Goal: Task Accomplishment & Management: Use online tool/utility

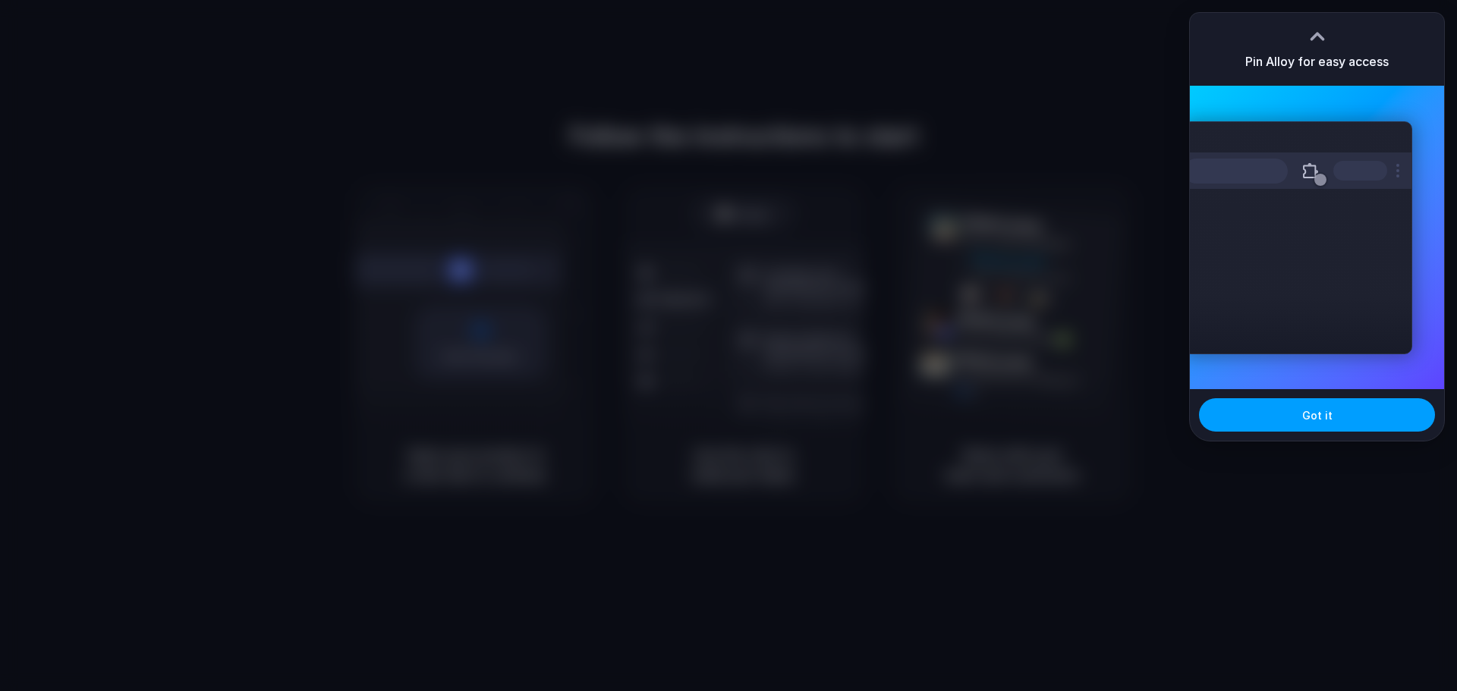
click at [1310, 422] on span "Got it" at bounding box center [1317, 415] width 30 height 16
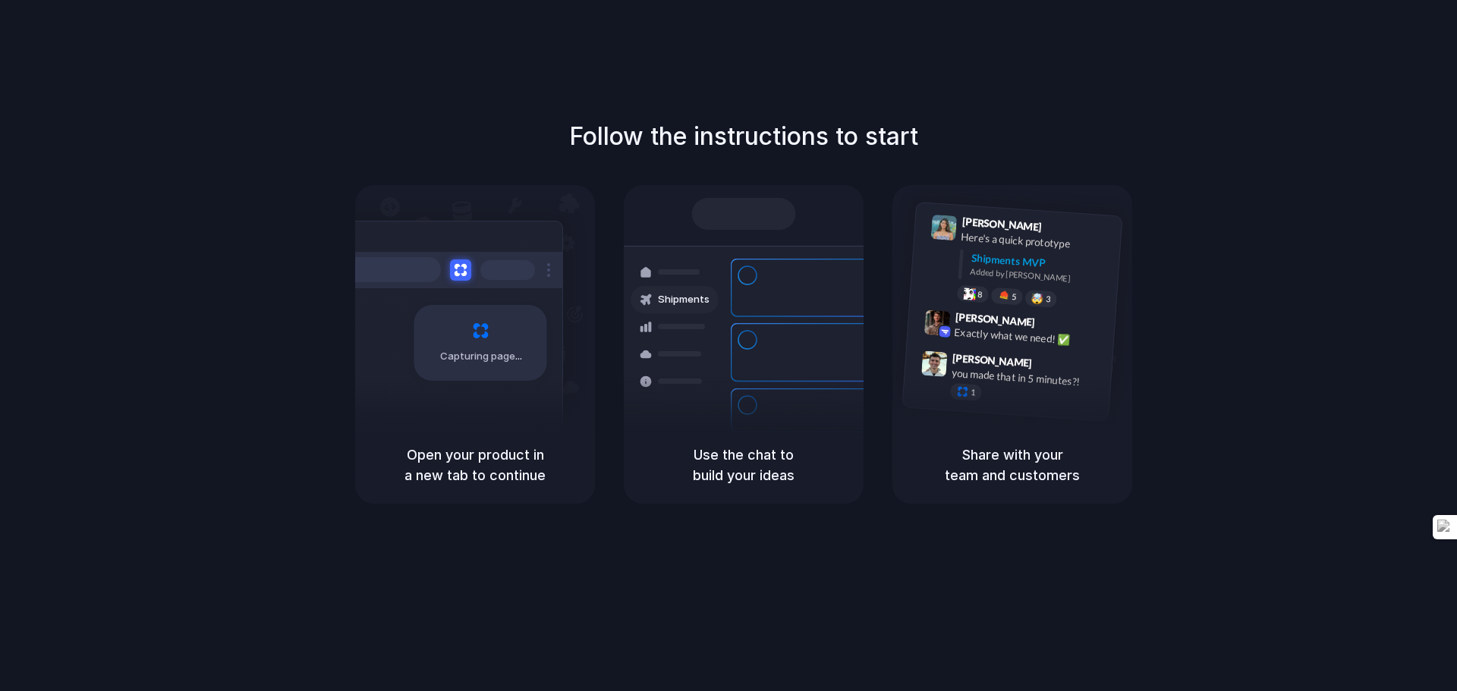
click at [728, 346] on div at bounding box center [728, 346] width 0 height 0
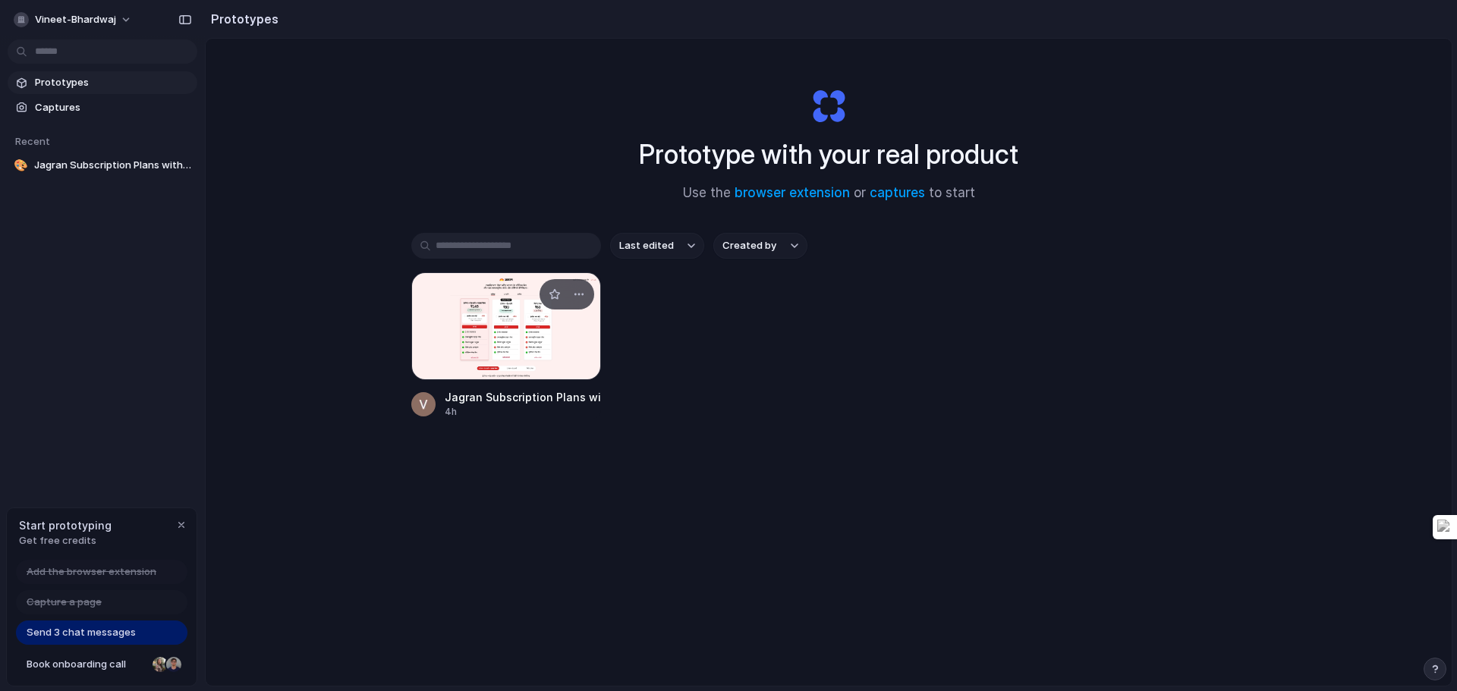
click at [495, 321] on div at bounding box center [506, 326] width 190 height 108
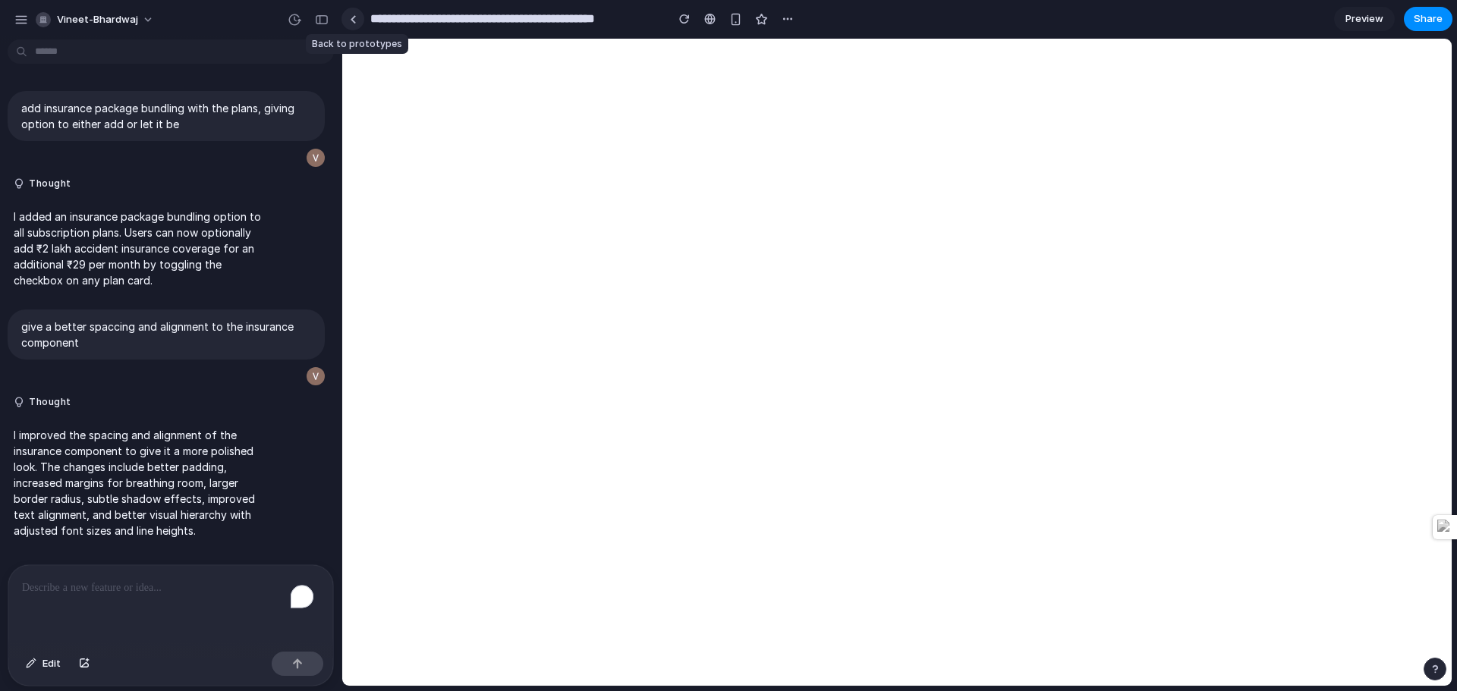
click at [351, 17] on div at bounding box center [353, 19] width 7 height 8
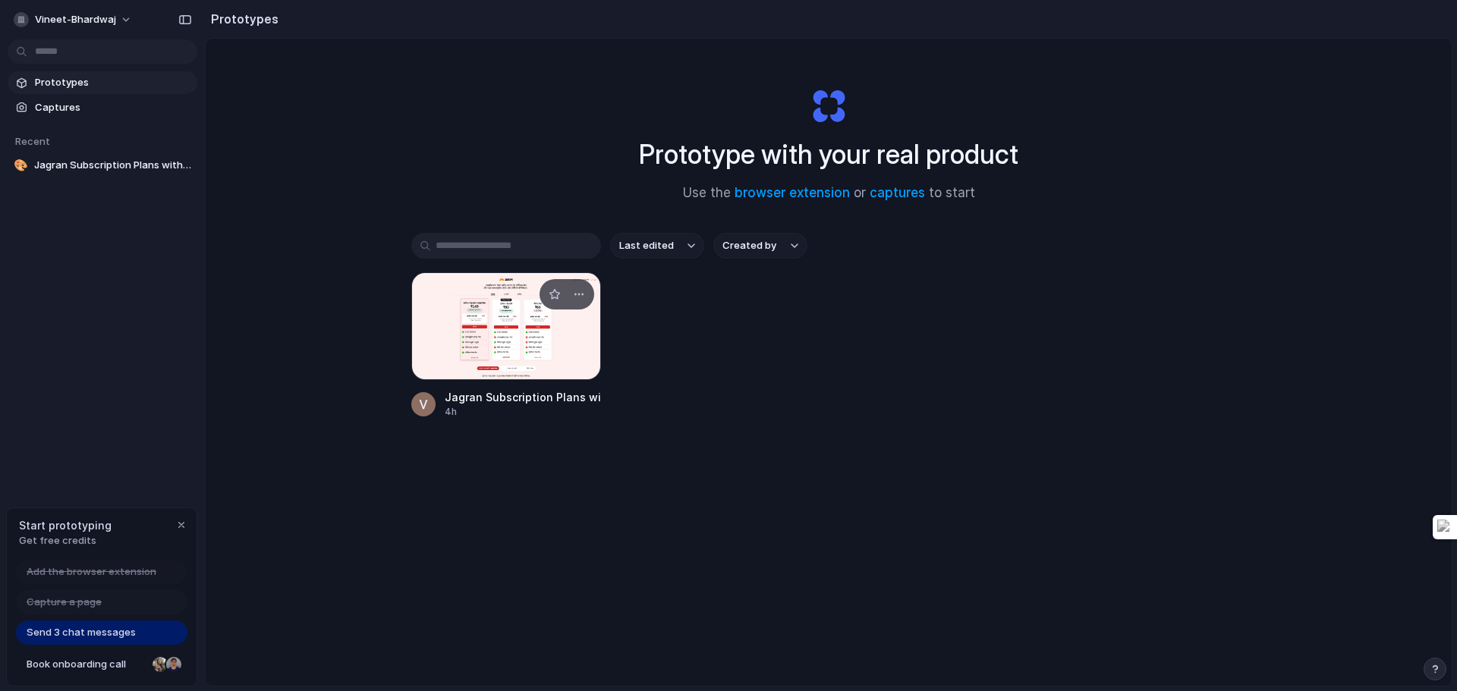
click at [508, 323] on div at bounding box center [506, 326] width 190 height 108
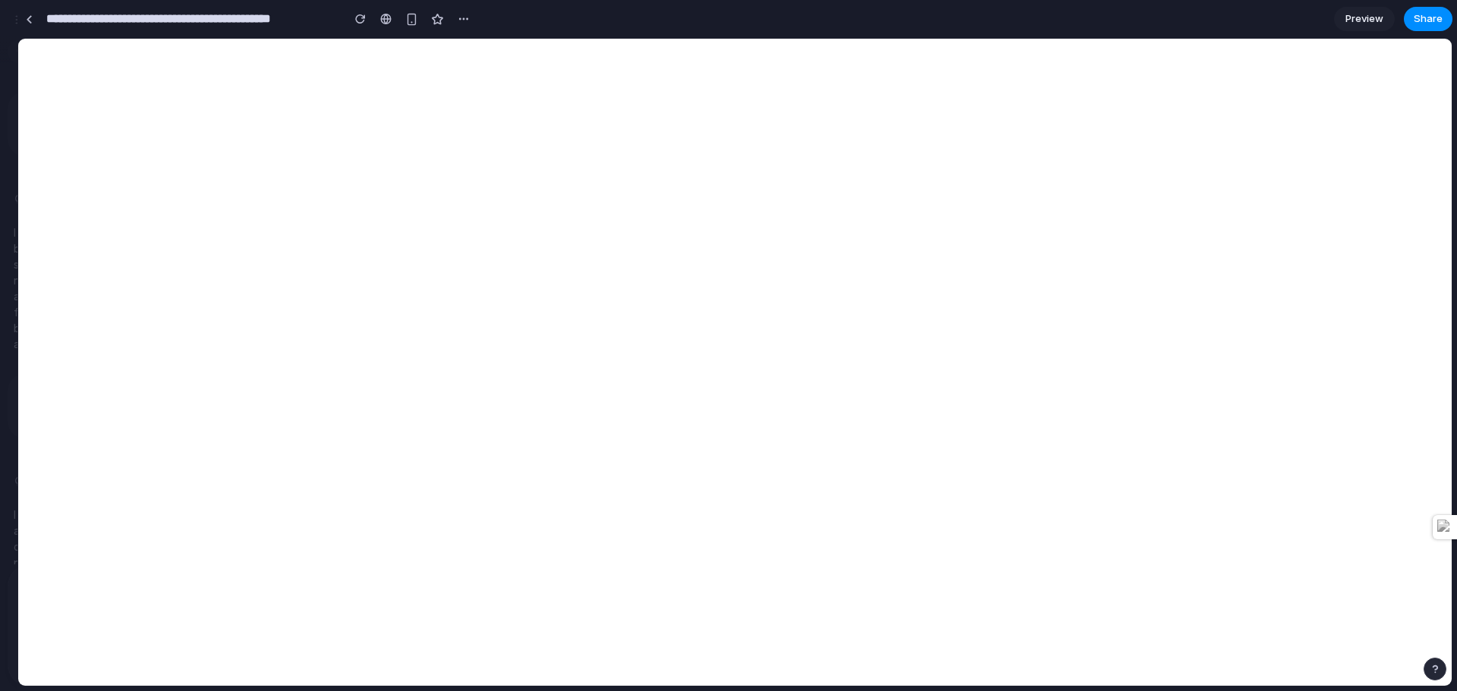
drag, startPoint x: 338, startPoint y: 253, endPoint x: 17, endPoint y: 304, distance: 325.1
